Goal: Find specific page/section: Find specific page/section

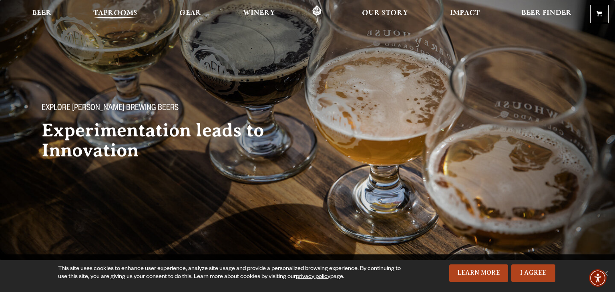
click at [116, 14] on span "Taprooms" at bounding box center [115, 13] width 44 height 6
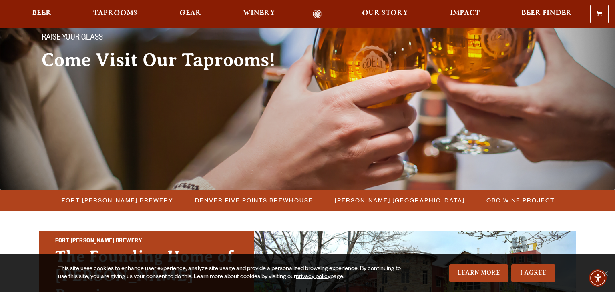
scroll to position [207, 0]
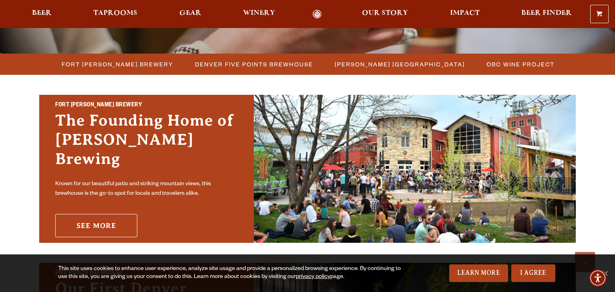
click at [113, 215] on link "See More" at bounding box center [96, 225] width 82 height 23
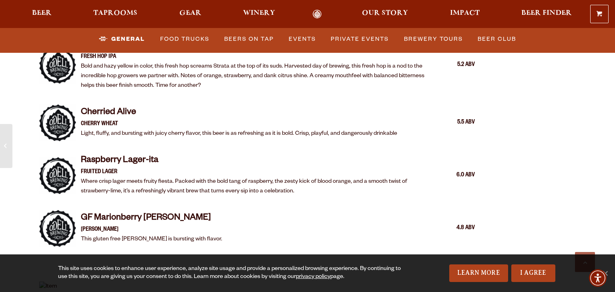
scroll to position [1621, 0]
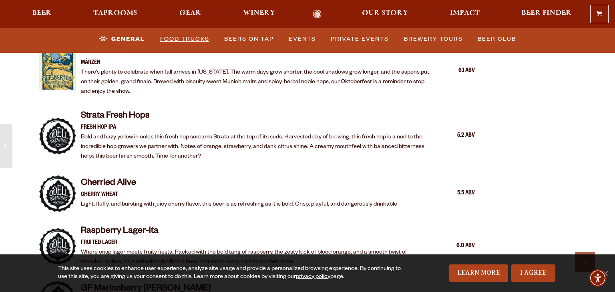
click at [179, 38] on link "Food Trucks" at bounding box center [185, 39] width 56 height 18
click at [197, 38] on link "Food Trucks" at bounding box center [178, 39] width 70 height 18
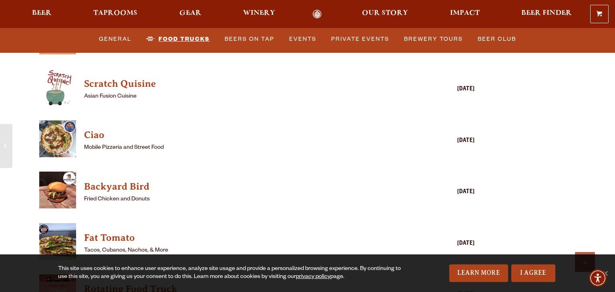
scroll to position [2318, 0]
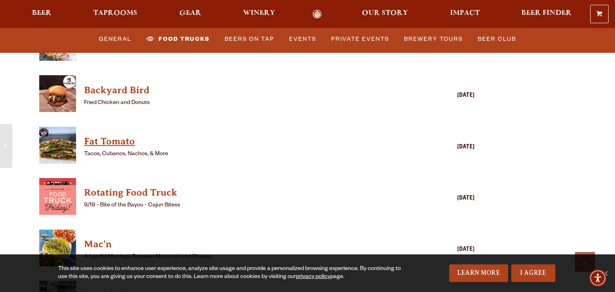
click at [126, 135] on h4 "Fat Tomato" at bounding box center [245, 141] width 323 height 13
